Goal: Information Seeking & Learning: Find specific fact

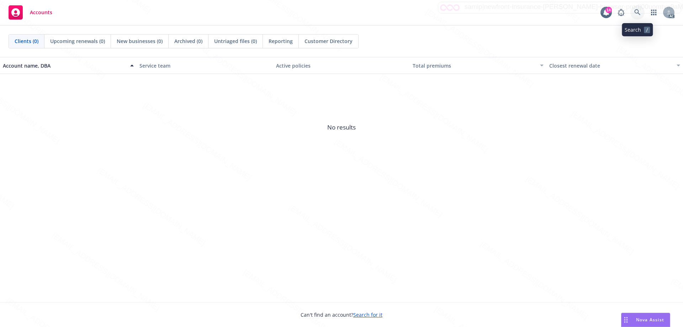
click at [635, 11] on icon at bounding box center [637, 12] width 6 height 6
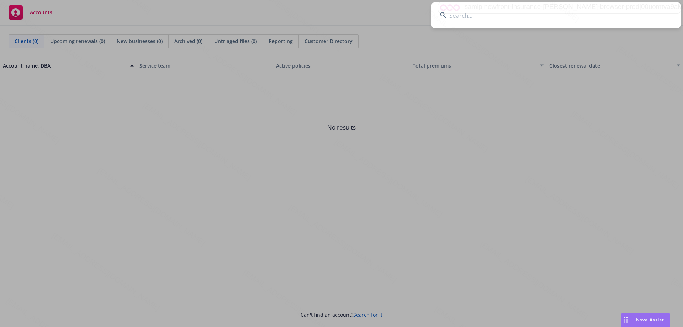
click at [471, 12] on input at bounding box center [556, 15] width 249 height 26
type input "Tien Anh Nguyen"
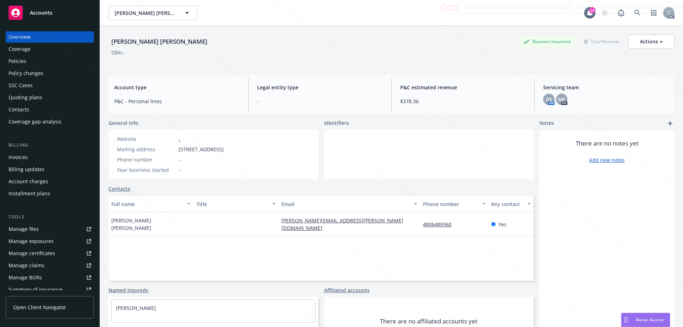
click at [32, 59] on div "Policies" at bounding box center [50, 61] width 83 height 11
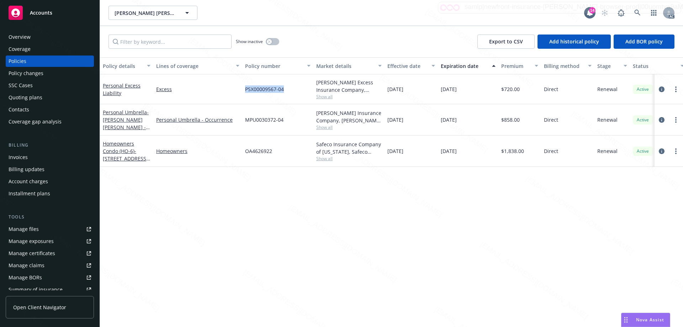
drag, startPoint x: 242, startPoint y: 89, endPoint x: 283, endPoint y: 90, distance: 40.2
click at [283, 90] on div "PSX00009567-04" at bounding box center [277, 89] width 71 height 30
copy span "PSX00009567-04"
click at [637, 11] on icon at bounding box center [637, 13] width 6 height 6
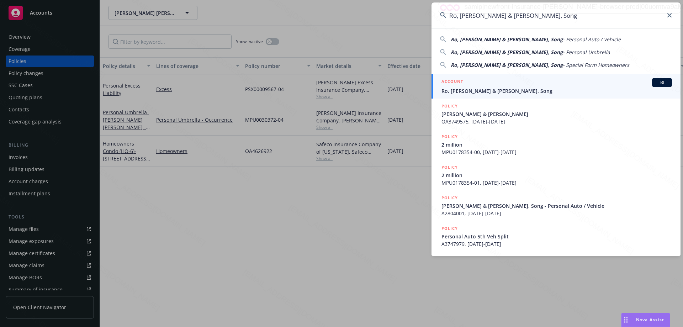
type input "Ro, Robert & Choi, Song"
click at [490, 91] on span "Ro, Robert & Choi, Song" at bounding box center [557, 90] width 231 height 7
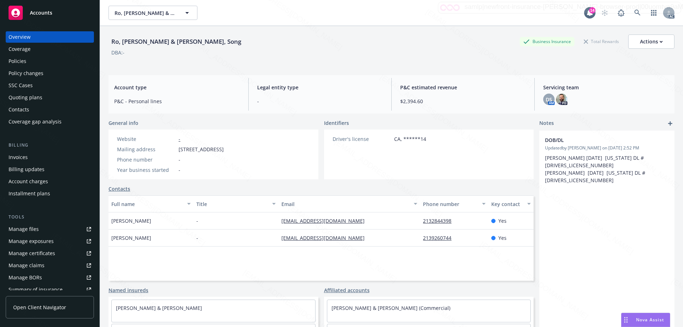
click at [42, 60] on div "Policies" at bounding box center [50, 61] width 83 height 11
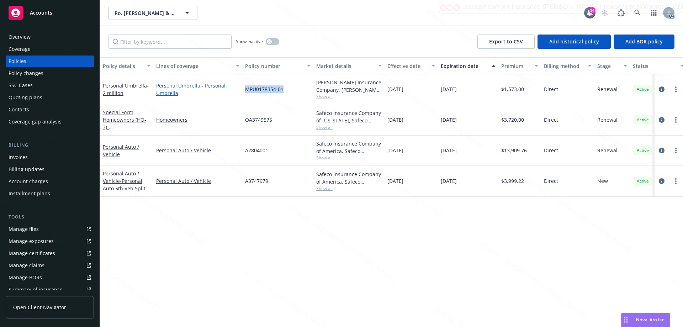
drag, startPoint x: 286, startPoint y: 89, endPoint x: 234, endPoint y: 90, distance: 52.0
click at [234, 90] on div "Personal Umbrella - 2 million Personal Umbrella - Personal Umbrella MPU0178354-…" at bounding box center [443, 89] width 687 height 30
copy div "MPU0178354-01"
click at [293, 90] on div "MPU0178354-01" at bounding box center [277, 89] width 71 height 30
drag, startPoint x: 288, startPoint y: 90, endPoint x: 247, endPoint y: 91, distance: 40.6
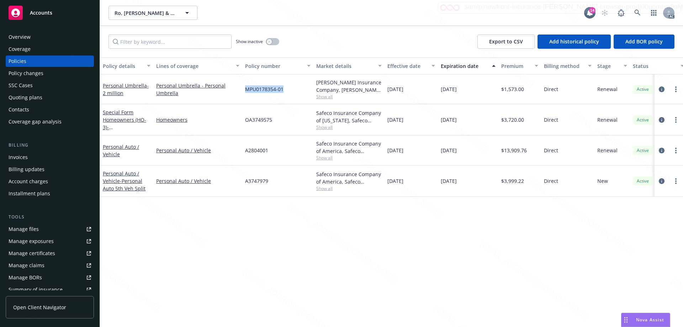
click at [247, 91] on div "MPU0178354-01" at bounding box center [277, 89] width 71 height 30
copy span "MPU0178354-01"
click at [637, 10] on icon at bounding box center [637, 13] width 6 height 6
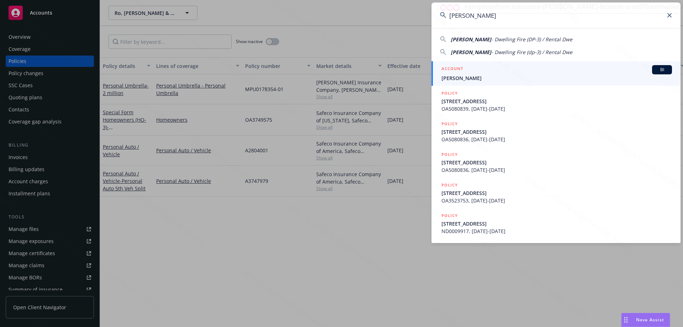
type input "Rogers, Donald"
click at [477, 73] on div "ACCOUNT BI" at bounding box center [557, 69] width 231 height 9
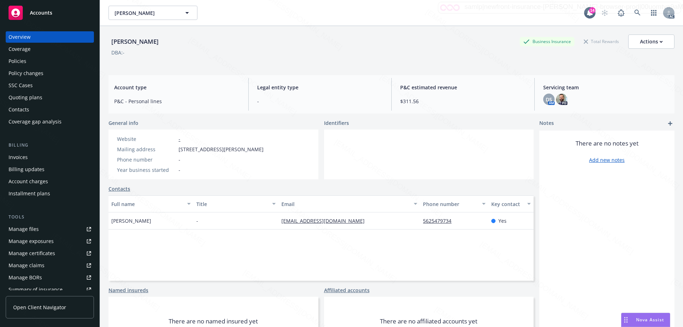
click at [24, 64] on div "Policies" at bounding box center [18, 61] width 18 height 11
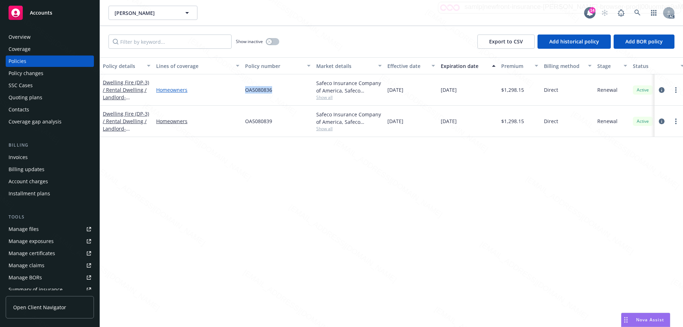
drag, startPoint x: 287, startPoint y: 91, endPoint x: 233, endPoint y: 91, distance: 54.4
click at [233, 91] on div "Dwelling Fire (DP-3) / Rental Dwelling / Landlord - 6048 Western Ave Whittier C…" at bounding box center [443, 89] width 687 height 31
copy div "OA5080836"
click at [638, 11] on icon at bounding box center [637, 13] width 6 height 6
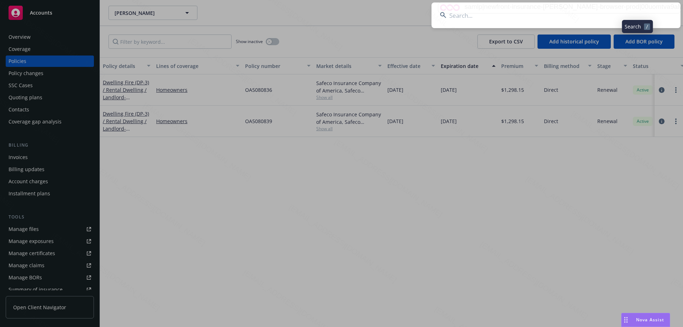
type input "[PERSON_NAME]"
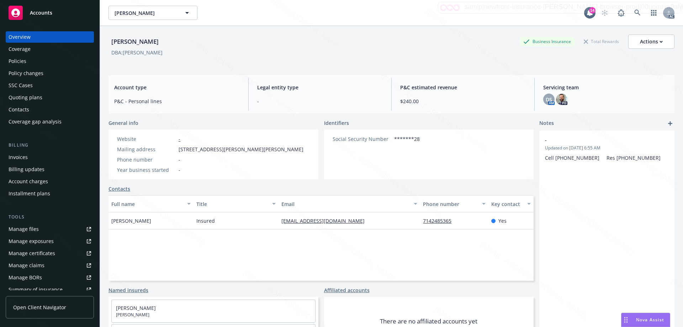
click at [26, 61] on div "Policies" at bounding box center [50, 61] width 83 height 11
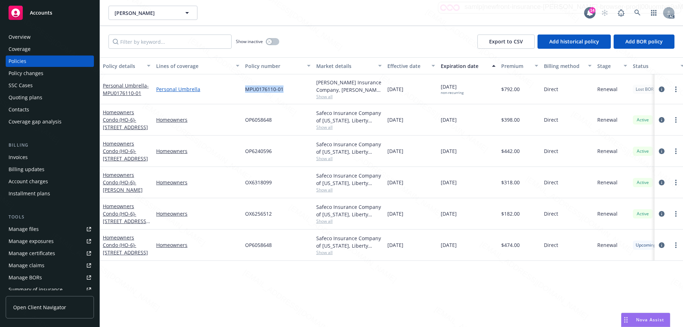
drag, startPoint x: 278, startPoint y: 90, endPoint x: 235, endPoint y: 90, distance: 43.1
click at [235, 90] on div "Personal Umbrella - MPU0176110-01 Personal Umbrella MPU0176110-01 Markel Insura…" at bounding box center [443, 89] width 687 height 30
copy div "MPU0176110-01"
click at [660, 88] on icon "circleInformation" at bounding box center [662, 89] width 6 height 6
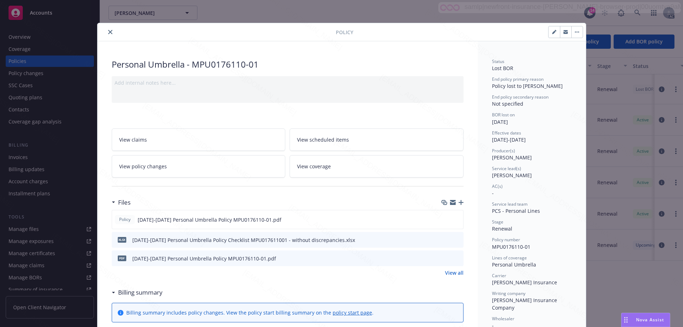
click at [108, 30] on icon "close" at bounding box center [110, 32] width 4 height 4
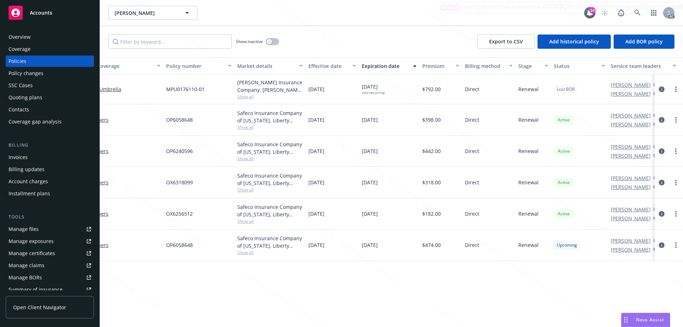
scroll to position [0, 104]
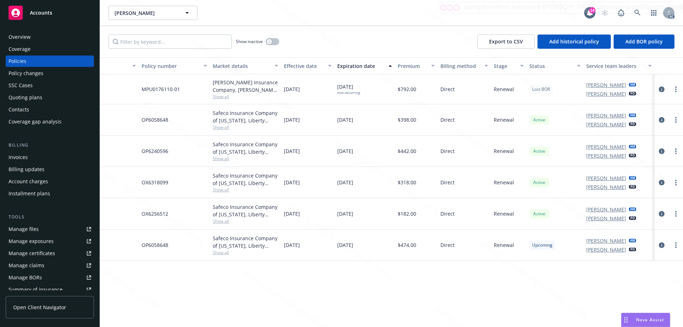
click at [541, 90] on span "Lost BOR" at bounding box center [541, 89] width 18 height 6
click at [677, 87] on link "more" at bounding box center [676, 89] width 9 height 9
click at [661, 88] on icon "circleInformation" at bounding box center [662, 89] width 6 height 6
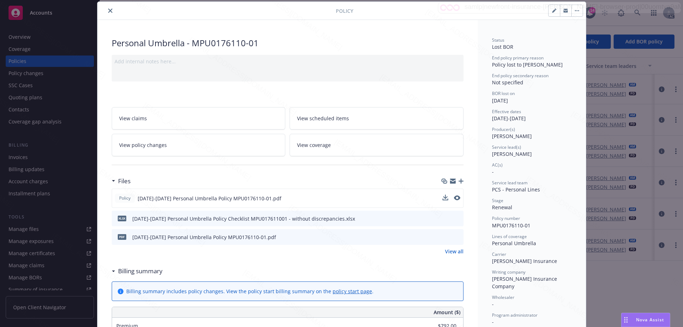
scroll to position [128, 0]
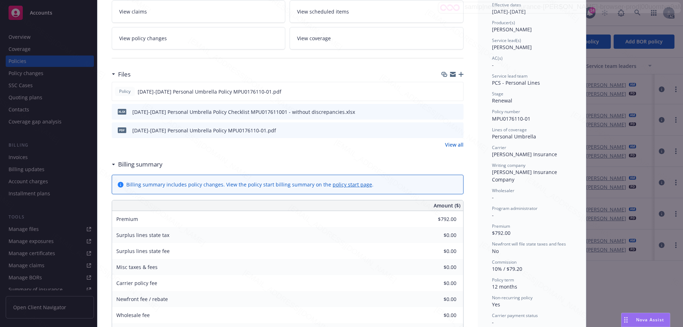
click at [454, 143] on link "View all" at bounding box center [454, 144] width 19 height 7
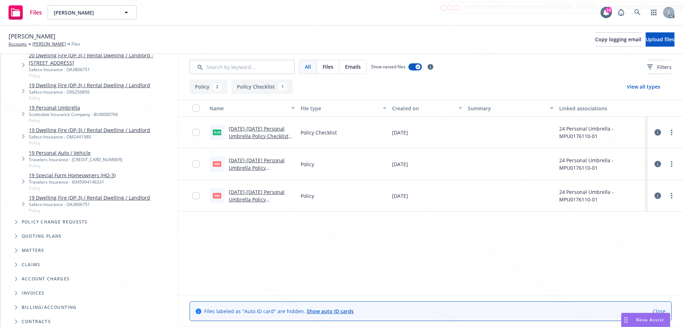
scroll to position [1459, 0]
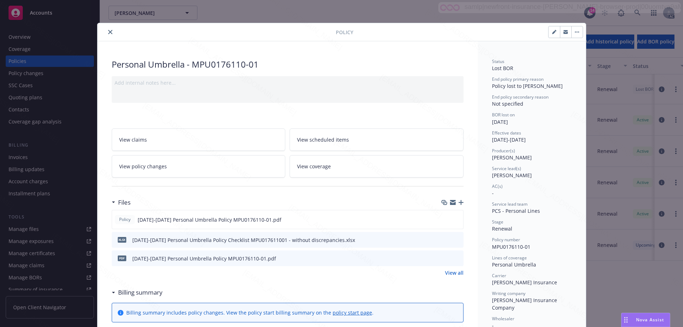
click at [108, 32] on icon "close" at bounding box center [110, 32] width 4 height 4
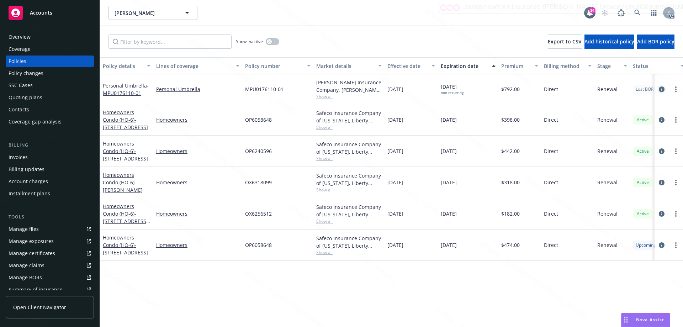
click at [663, 88] on icon "circleInformation" at bounding box center [662, 89] width 6 height 6
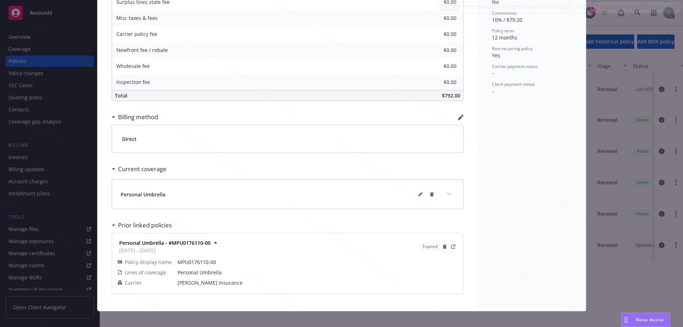
scroll to position [384, 0]
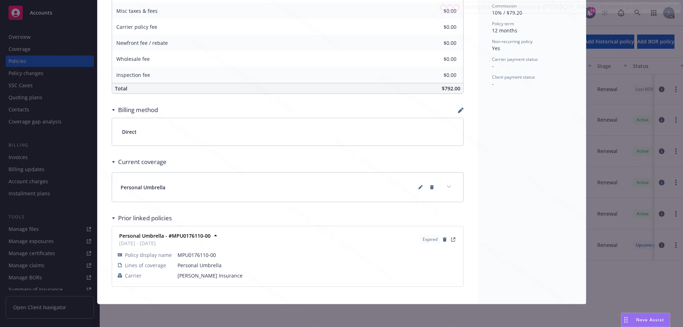
click at [447, 185] on icon "expand content" at bounding box center [449, 186] width 4 height 3
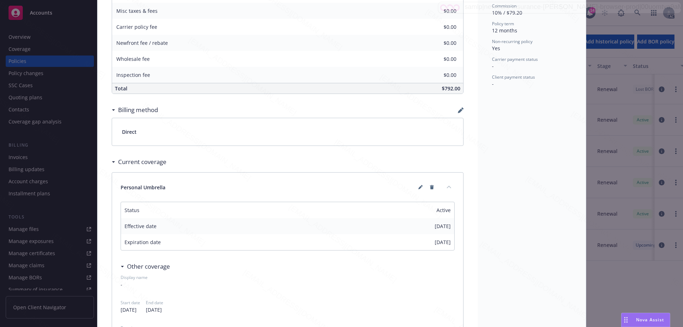
click at [447, 185] on icon "collapse content" at bounding box center [449, 186] width 4 height 3
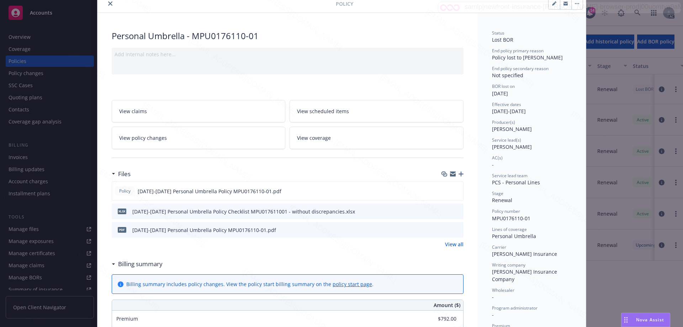
scroll to position [0, 0]
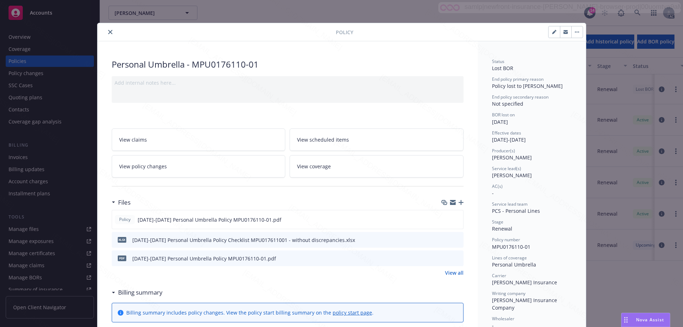
click at [108, 30] on icon "close" at bounding box center [110, 32] width 4 height 4
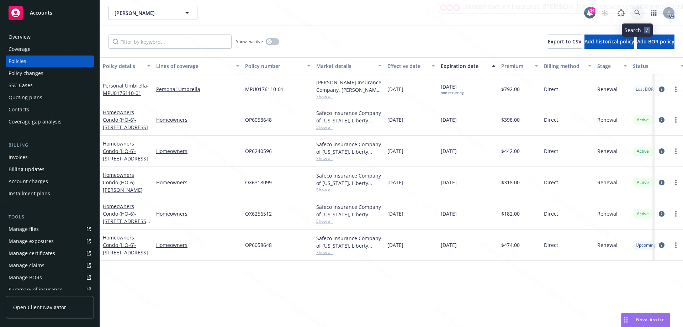
click at [637, 10] on icon at bounding box center [637, 13] width 6 height 6
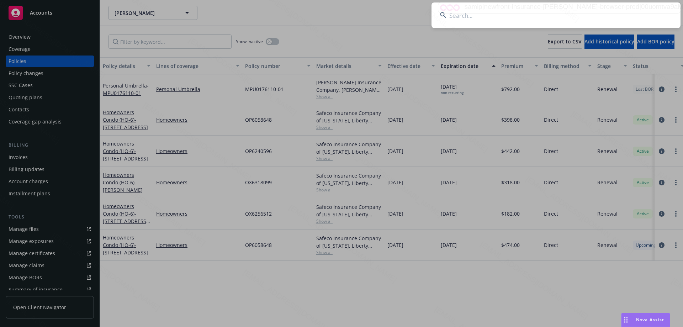
type input "[PERSON_NAME]"
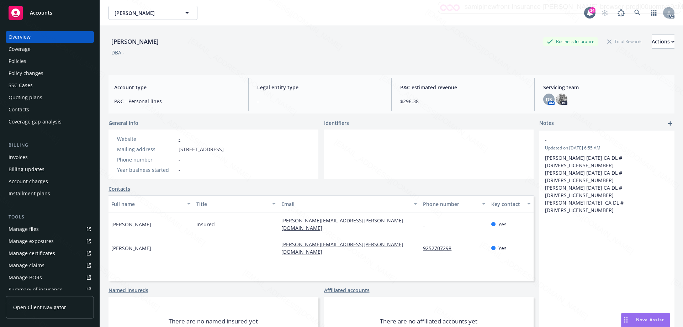
click at [47, 62] on div "Policies" at bounding box center [50, 61] width 83 height 11
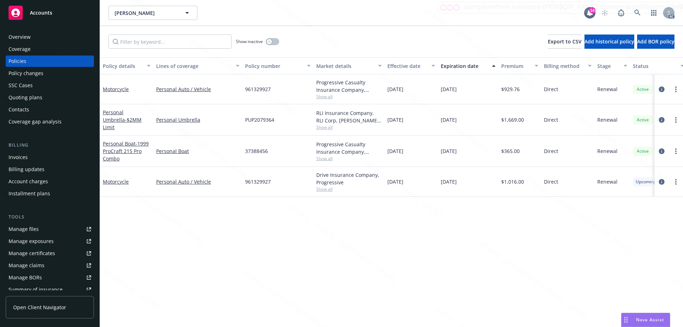
click at [279, 118] on div "PUP2079364" at bounding box center [277, 119] width 71 height 31
drag, startPoint x: 281, startPoint y: 119, endPoint x: 243, endPoint y: 120, distance: 37.7
click at [243, 120] on div "PUP2079364" at bounding box center [277, 119] width 71 height 31
copy span "PUP2079364"
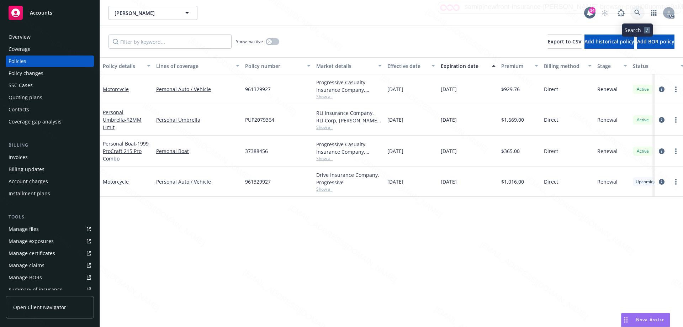
click at [639, 12] on icon at bounding box center [637, 13] width 6 height 6
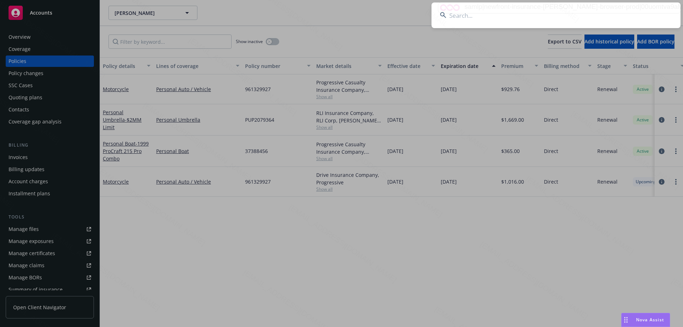
type input "[PERSON_NAME]"
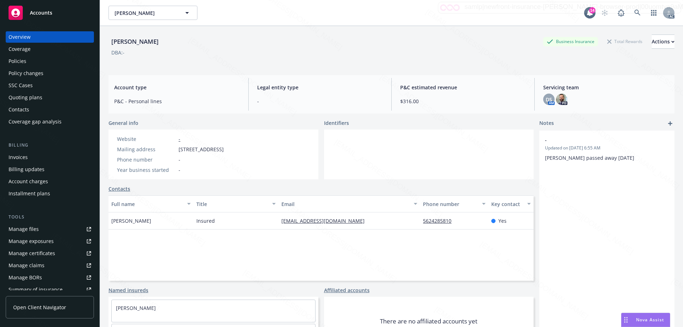
click at [31, 60] on div "Policies" at bounding box center [50, 61] width 83 height 11
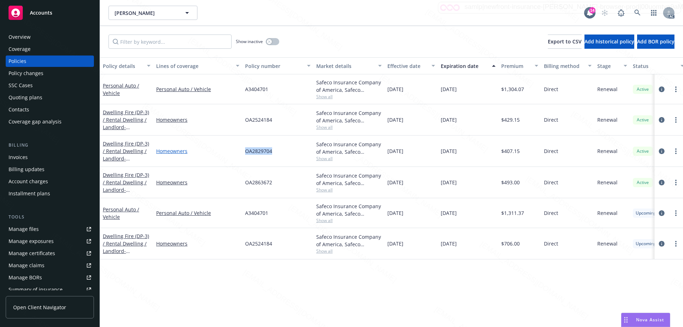
drag, startPoint x: 277, startPoint y: 153, endPoint x: 228, endPoint y: 148, distance: 48.7
click at [228, 148] on div "Dwelling Fire (DP-3) / Rental Dwelling / Landlord - [STREET_ADDRESS] Homeowners…" at bounding box center [443, 151] width 687 height 31
copy div "OA2829704"
click at [638, 12] on icon at bounding box center [637, 13] width 6 height 6
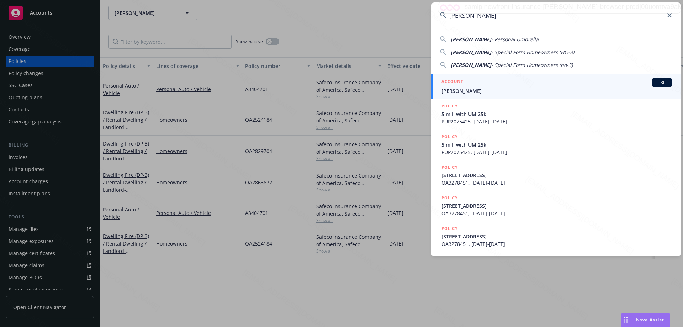
type input "[PERSON_NAME]"
click at [471, 93] on span "[PERSON_NAME]" at bounding box center [557, 90] width 231 height 7
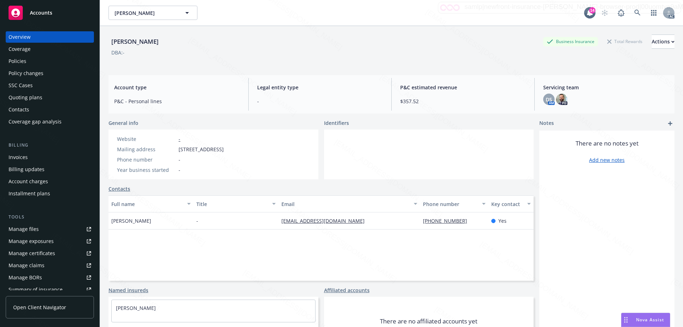
click at [22, 61] on div "Policies" at bounding box center [18, 61] width 18 height 11
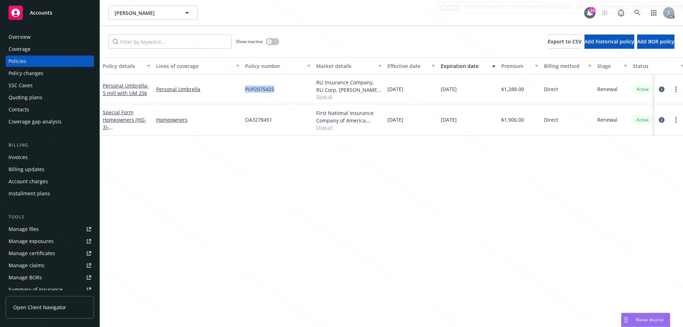
drag, startPoint x: 279, startPoint y: 91, endPoint x: 242, endPoint y: 91, distance: 37.4
click at [242, 91] on div "Personal Umbrella - 5 mill with UM 25k Personal Umbrella PUP2075425 RLI Insuran…" at bounding box center [443, 89] width 687 height 30
copy div "PUP2075425"
click at [633, 11] on link at bounding box center [638, 13] width 14 height 14
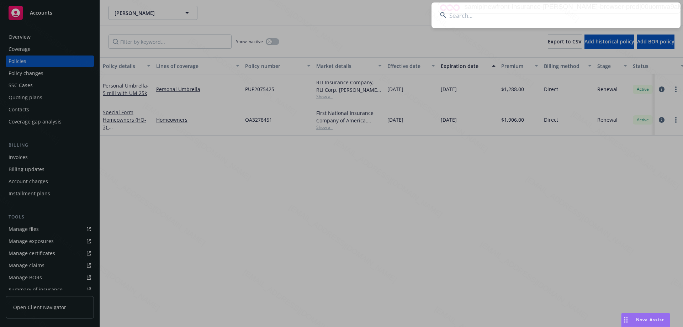
click at [638, 11] on input at bounding box center [556, 15] width 249 height 26
paste input "Prakash & [PERSON_NAME]"
type input "Prakash & [PERSON_NAME]"
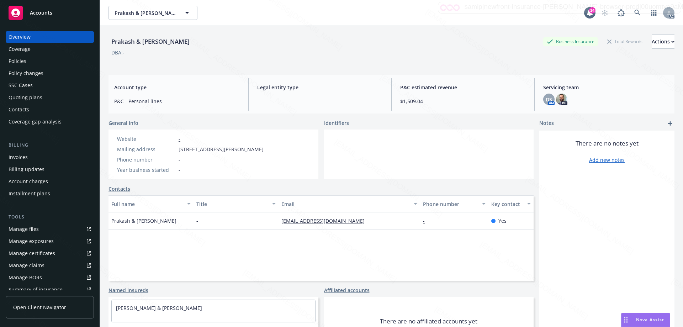
click at [26, 63] on div "Policies" at bounding box center [50, 61] width 83 height 11
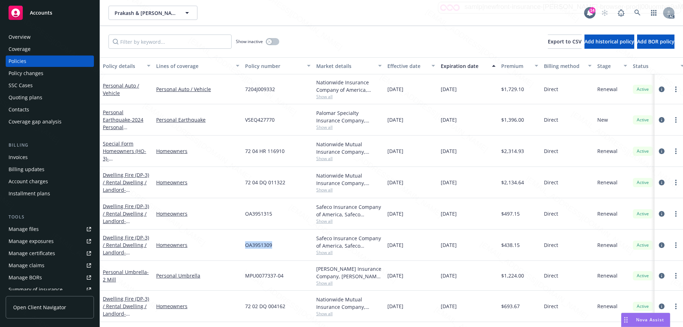
drag, startPoint x: 274, startPoint y: 245, endPoint x: 243, endPoint y: 245, distance: 31.0
click at [243, 245] on div "OA3951309" at bounding box center [277, 245] width 71 height 31
copy span "OA3951309"
click at [280, 212] on div "OA3951315" at bounding box center [277, 213] width 71 height 31
click at [281, 214] on div "OA3951315" at bounding box center [277, 213] width 71 height 31
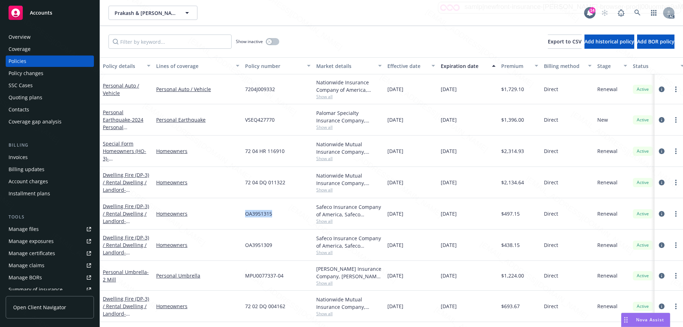
drag, startPoint x: 277, startPoint y: 214, endPoint x: 244, endPoint y: 215, distance: 32.8
click at [244, 215] on div "OA3951315" at bounding box center [277, 213] width 71 height 31
copy span "OA3951315"
click at [637, 10] on icon at bounding box center [637, 13] width 6 height 6
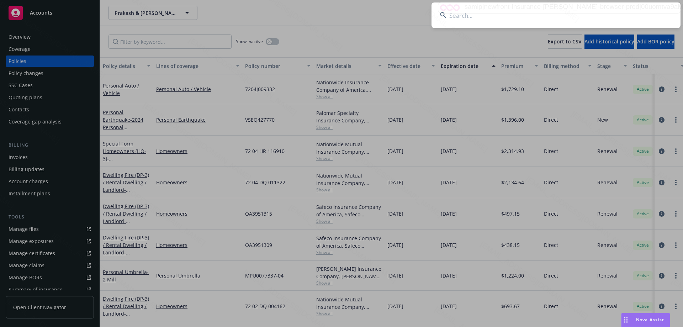
type input "[PERSON_NAME]"
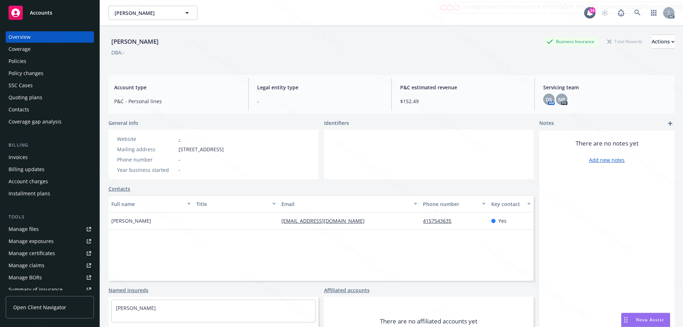
click at [25, 62] on div "Policies" at bounding box center [18, 61] width 18 height 11
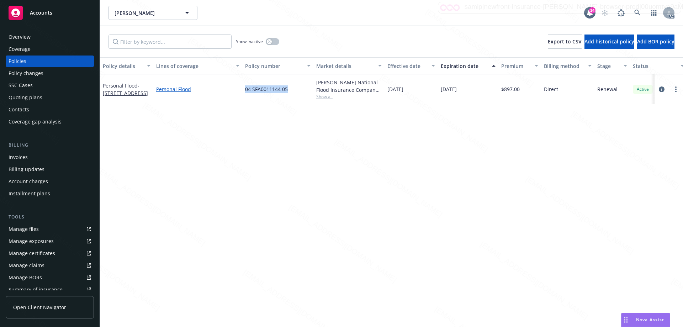
drag, startPoint x: 294, startPoint y: 89, endPoint x: 239, endPoint y: 93, distance: 54.6
click at [239, 93] on div "Personal Flood - [STREET_ADDRESS] Personal Flood 04 SFA0011144 05 [PERSON_NAME]…" at bounding box center [443, 89] width 687 height 30
copy div "04 SFA0011144 05"
click at [639, 13] on icon at bounding box center [637, 13] width 6 height 6
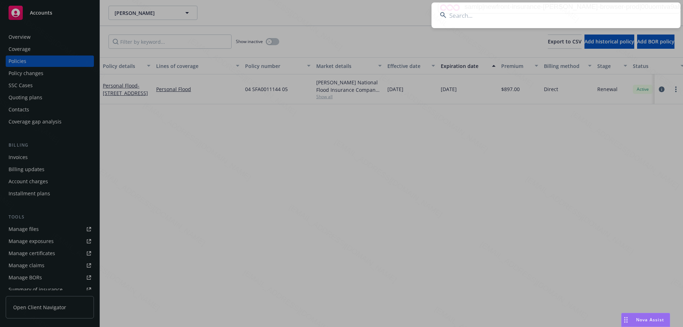
type input "[PERSON_NAME] PL"
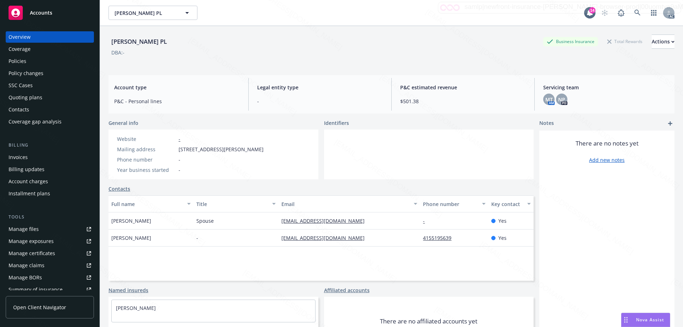
click at [17, 62] on div "Policies" at bounding box center [18, 61] width 18 height 11
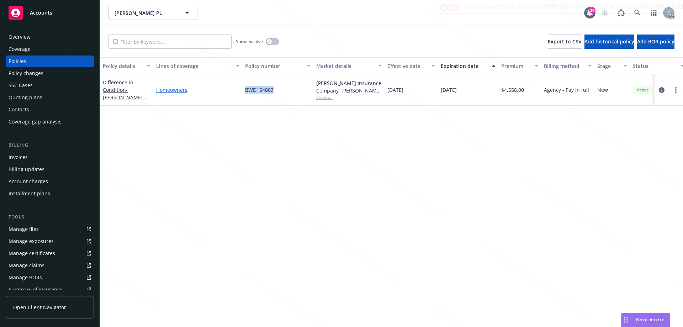
drag, startPoint x: 278, startPoint y: 94, endPoint x: 238, endPoint y: 90, distance: 40.4
click at [238, 90] on div "Difference in Condition - [PERSON_NAME] 2024 Dwelling Fire DIC [STREET_ADDRESS]…" at bounding box center [443, 89] width 687 height 31
click at [285, 86] on div "BWD154863" at bounding box center [277, 89] width 71 height 31
drag, startPoint x: 279, startPoint y: 91, endPoint x: 245, endPoint y: 94, distance: 33.6
click at [245, 94] on div "BWD154863" at bounding box center [277, 89] width 71 height 31
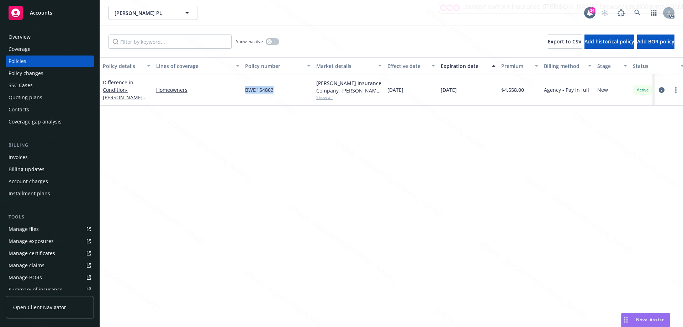
copy span "BWD154863"
click at [636, 12] on icon at bounding box center [637, 13] width 6 height 6
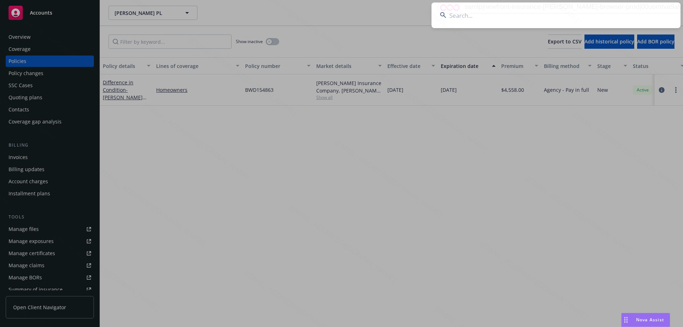
type input "Jancar Family"
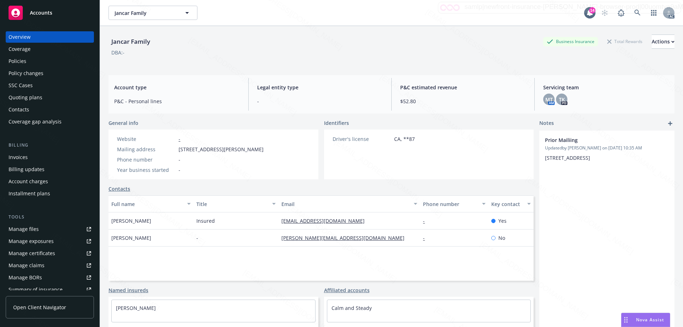
click at [19, 62] on div "Policies" at bounding box center [18, 61] width 18 height 11
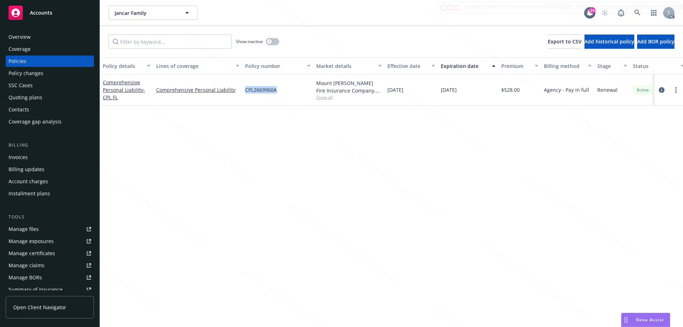
drag, startPoint x: 278, startPoint y: 91, endPoint x: 247, endPoint y: 96, distance: 31.7
click at [247, 96] on div "CPL2669960A" at bounding box center [277, 89] width 71 height 31
copy span "CPL2669960A"
click at [323, 98] on span "Show all" at bounding box center [348, 97] width 65 height 6
click at [640, 11] on icon at bounding box center [637, 13] width 6 height 6
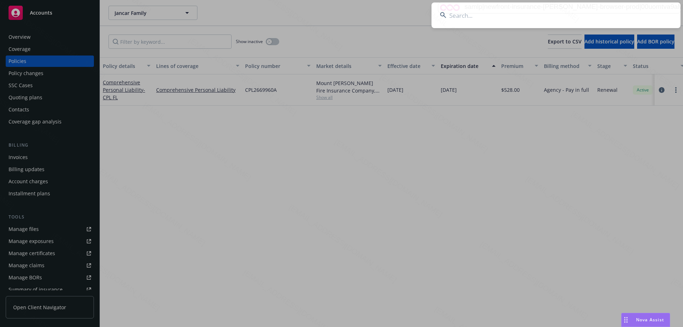
type input "[PERSON_NAME]"
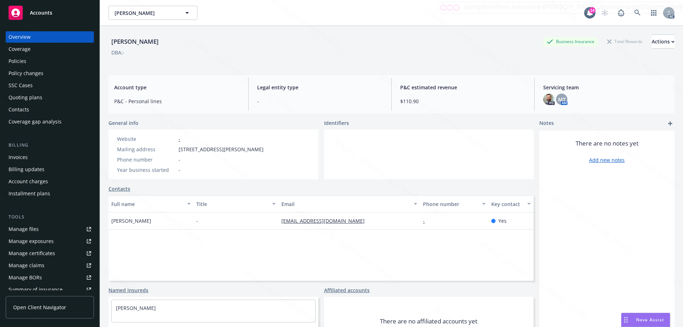
click at [14, 62] on div "Policies" at bounding box center [18, 61] width 18 height 11
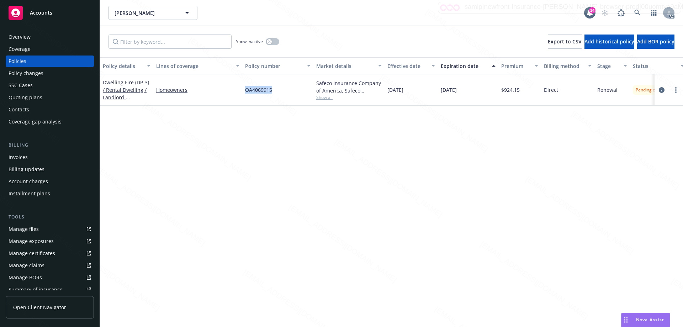
drag, startPoint x: 275, startPoint y: 90, endPoint x: 240, endPoint y: 90, distance: 34.9
click at [240, 90] on div "Dwelling Fire (DP-3) / Rental Dwelling / Landlord - [STREET_ADDRESS] Homeowners…" at bounding box center [443, 89] width 687 height 31
copy div "OA4069915"
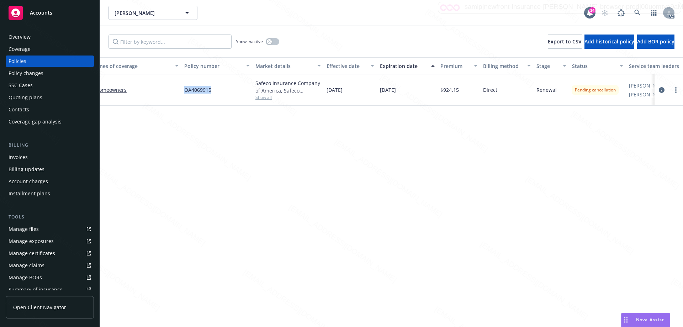
scroll to position [0, 61]
click at [636, 12] on icon at bounding box center [637, 13] width 6 height 6
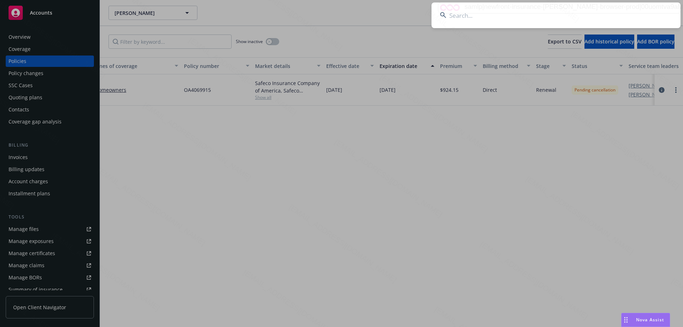
click at [637, 12] on input at bounding box center [556, 15] width 249 height 26
click at [638, 12] on input at bounding box center [556, 15] width 249 height 26
click at [639, 13] on input at bounding box center [556, 15] width 249 height 26
click at [478, 14] on input at bounding box center [556, 15] width 249 height 26
paste input "[PERSON_NAME] & [PERSON_NAME]"
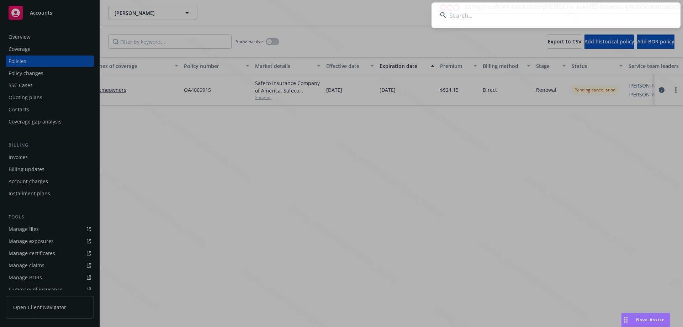
type input "[PERSON_NAME] & [PERSON_NAME]"
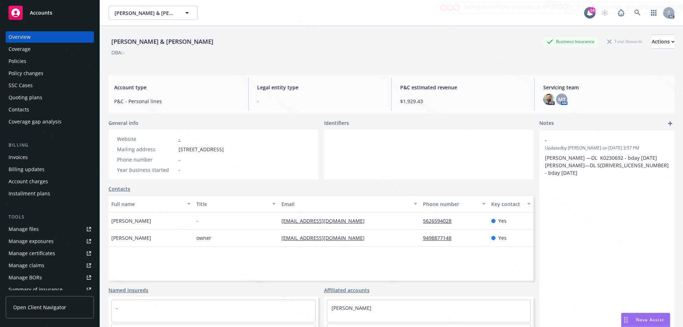
click at [30, 63] on div "Policies" at bounding box center [50, 61] width 83 height 11
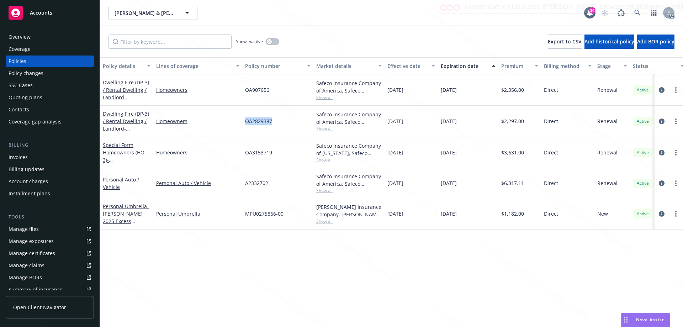
drag, startPoint x: 273, startPoint y: 119, endPoint x: 246, endPoint y: 121, distance: 27.1
click at [246, 121] on div "OA2829387" at bounding box center [277, 121] width 71 height 31
click at [639, 13] on icon at bounding box center [637, 13] width 6 height 6
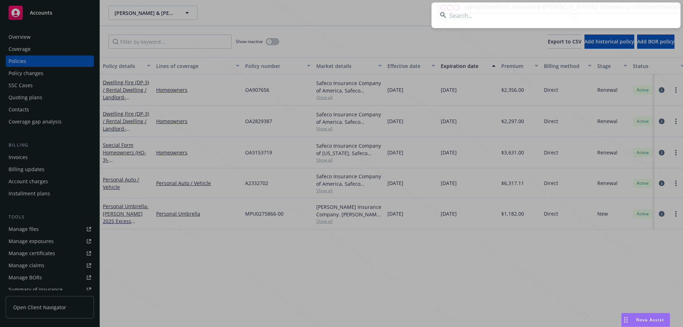
type input "[PERSON_NAME]"
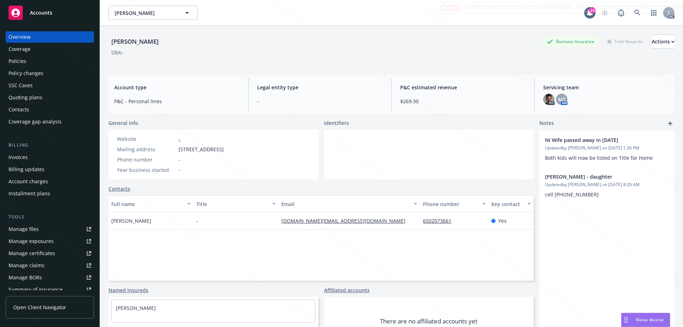
click at [34, 58] on div "Policies" at bounding box center [50, 61] width 83 height 11
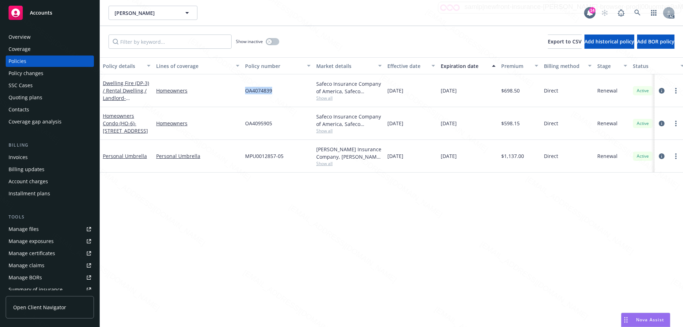
drag, startPoint x: 280, startPoint y: 91, endPoint x: 241, endPoint y: 91, distance: 39.5
click at [241, 91] on div "Dwelling Fire (DP-3) / Rental Dwelling / Landlord - [STREET_ADDRESS] Homeowners…" at bounding box center [443, 90] width 687 height 33
click at [635, 14] on icon at bounding box center [637, 13] width 6 height 6
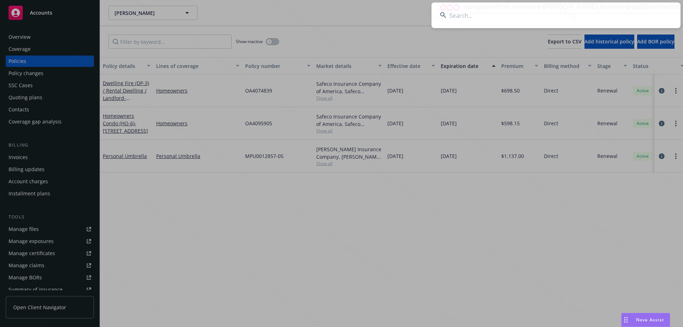
type input "[PERSON_NAME] & [PERSON_NAME]"
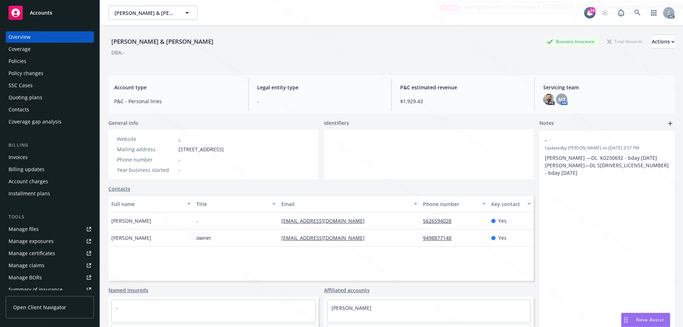
click at [28, 63] on div "Policies" at bounding box center [50, 61] width 83 height 11
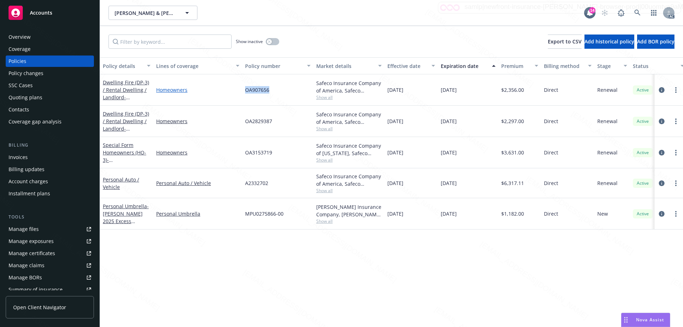
drag, startPoint x: 278, startPoint y: 93, endPoint x: 236, endPoint y: 93, distance: 42.0
click at [236, 93] on div "Dwelling Fire (DP-3) / Rental Dwelling / Landlord - [STREET_ADDRESS] Homeowners…" at bounding box center [443, 89] width 687 height 31
click at [283, 85] on div "OA907656" at bounding box center [277, 89] width 71 height 31
drag, startPoint x: 272, startPoint y: 91, endPoint x: 244, endPoint y: 91, distance: 28.1
click at [244, 91] on div "OA907656" at bounding box center [277, 89] width 71 height 31
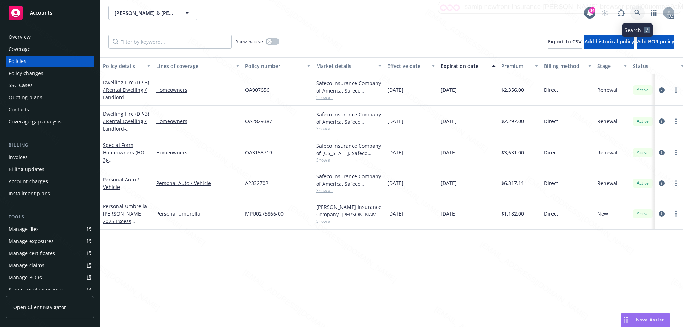
click at [636, 11] on icon at bounding box center [637, 13] width 6 height 6
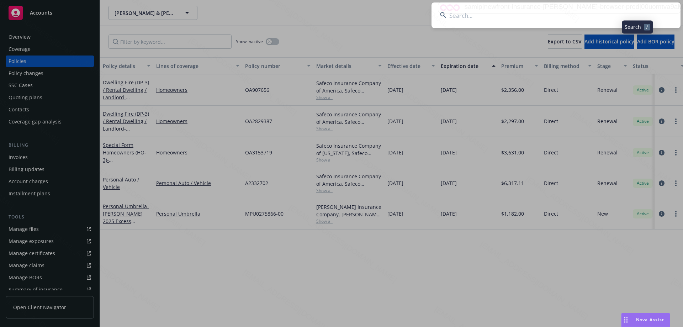
type input "[PERSON_NAME][GEOGRAPHIC_DATA]"
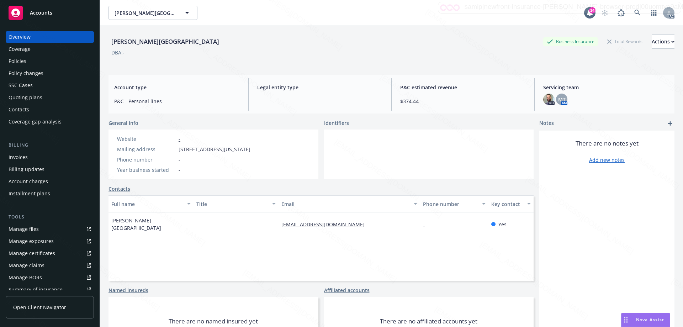
click at [26, 63] on div "Policies" at bounding box center [18, 61] width 18 height 11
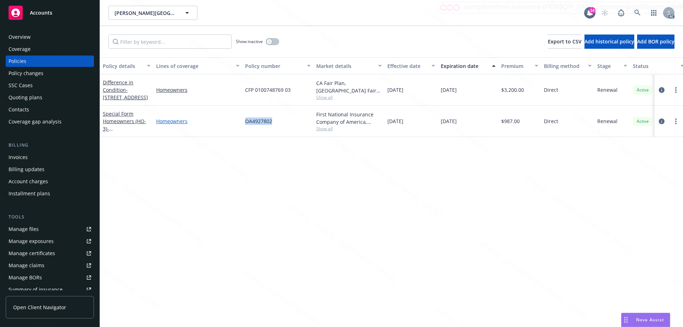
drag, startPoint x: 276, startPoint y: 123, endPoint x: 238, endPoint y: 122, distance: 38.4
click at [238, 122] on div "Special Form Homeowners (HO-3) - [STREET_ADDRESS] Homeowners OA4927802 First Na…" at bounding box center [443, 121] width 687 height 31
click at [276, 124] on div "OA4927802" at bounding box center [277, 121] width 71 height 31
drag, startPoint x: 275, startPoint y: 122, endPoint x: 242, endPoint y: 123, distance: 32.8
click at [242, 123] on div "Special Form Homeowners (HO-3) - [STREET_ADDRESS] Homeowners OA4927802 First Na…" at bounding box center [443, 121] width 687 height 31
